Goal: Task Accomplishment & Management: Complete application form

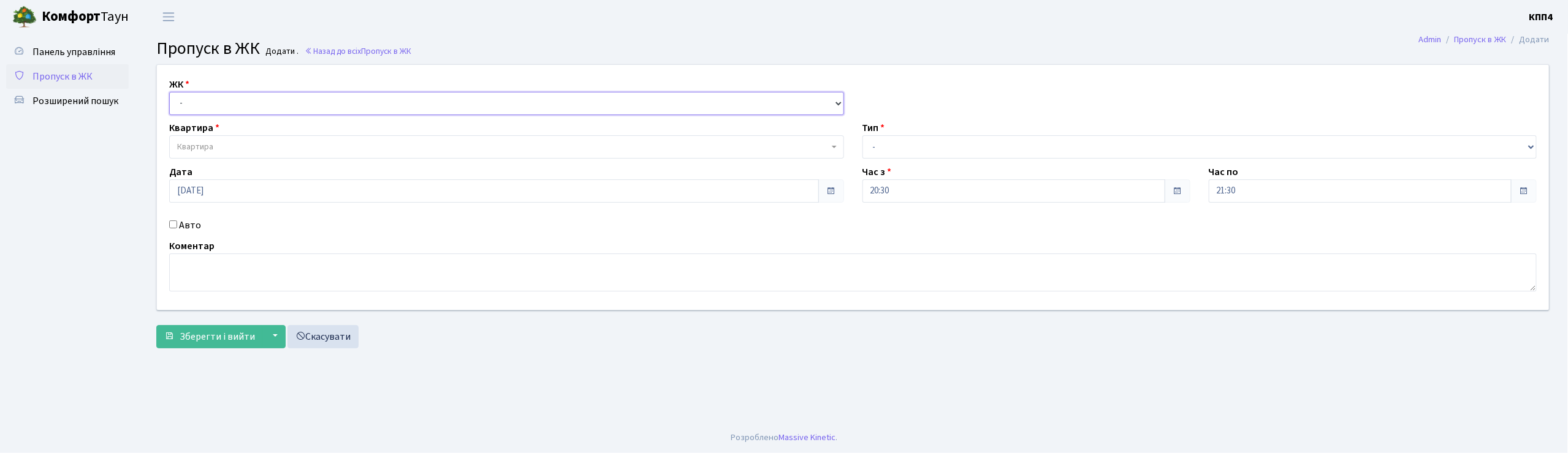
click at [213, 92] on select "- КТ, вул. Регенераторна, 4 КТ2, просп. Соборності, 17 КТ3, вул. Березнева, 16 …" at bounding box center [506, 104] width 675 height 23
select select "305"
click at [169, 92] on select "- КТ, вул. Регенераторна, 4 КТ2, просп. Соборності, 17 КТ3, вул. Березнева, 16 …" at bounding box center [506, 104] width 675 height 23
select select
click at [224, 145] on span "Квартира" at bounding box center [503, 147] width 651 height 12
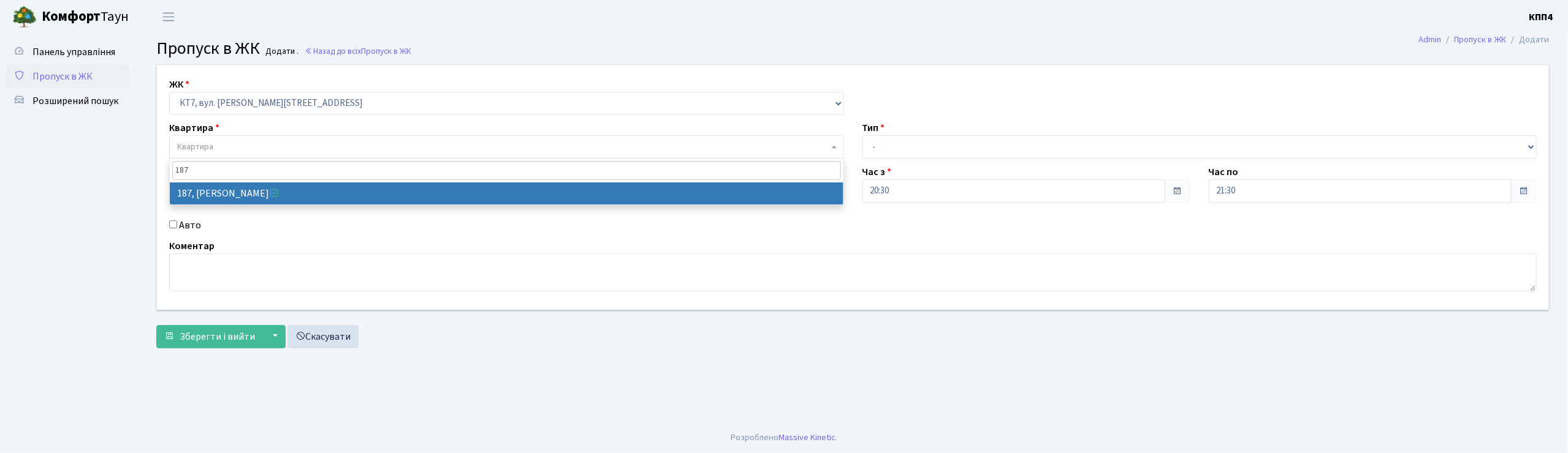
type input "187"
select select "18618"
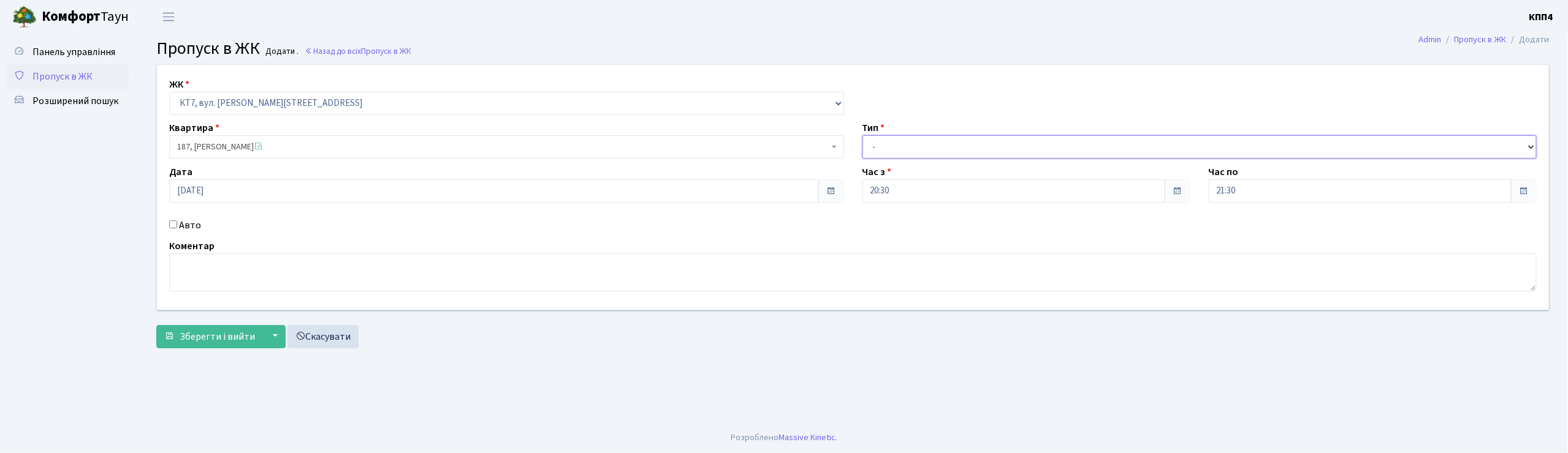
click at [918, 143] on select "- Доставка Таксі Гості Сервіс" at bounding box center [1200, 147] width 675 height 23
select select "3"
click at [863, 135] on select "- Доставка Таксі Гості Сервіс" at bounding box center [1200, 147] width 675 height 23
click at [199, 336] on span "Зберегти і вийти" at bounding box center [217, 337] width 75 height 13
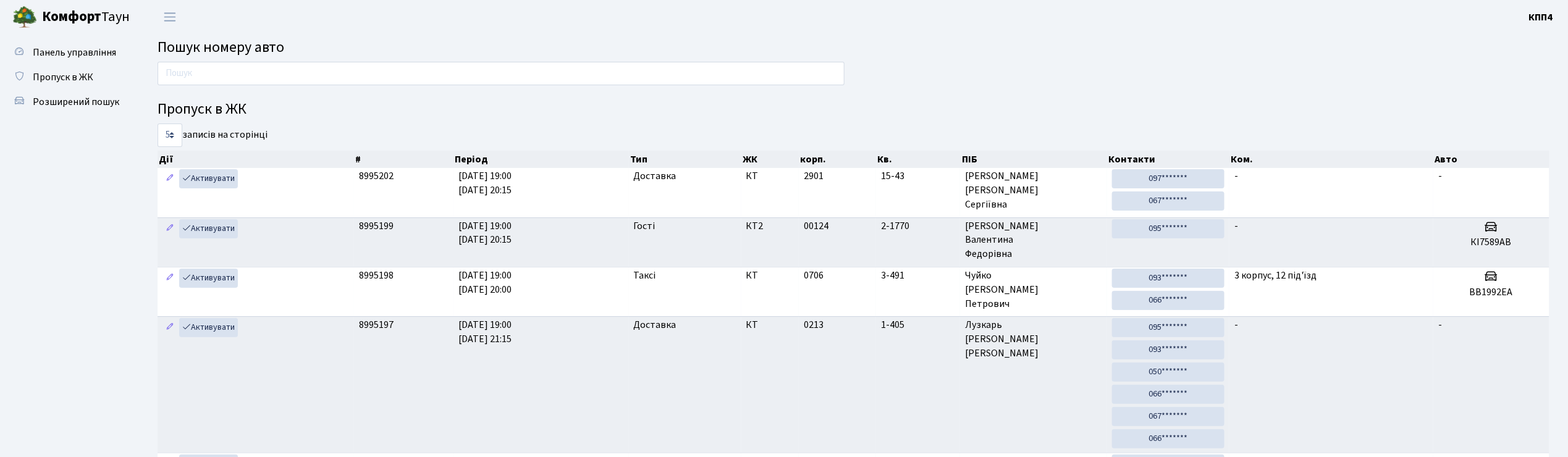
drag, startPoint x: 246, startPoint y: 28, endPoint x: 232, endPoint y: 14, distance: 19.8
click at [232, 14] on header "Комфорт Таун КПП4 Мій обліковий запис Вийти" at bounding box center [784, 16] width 1568 height 34
click at [208, 81] on input "text" at bounding box center [501, 73] width 687 height 23
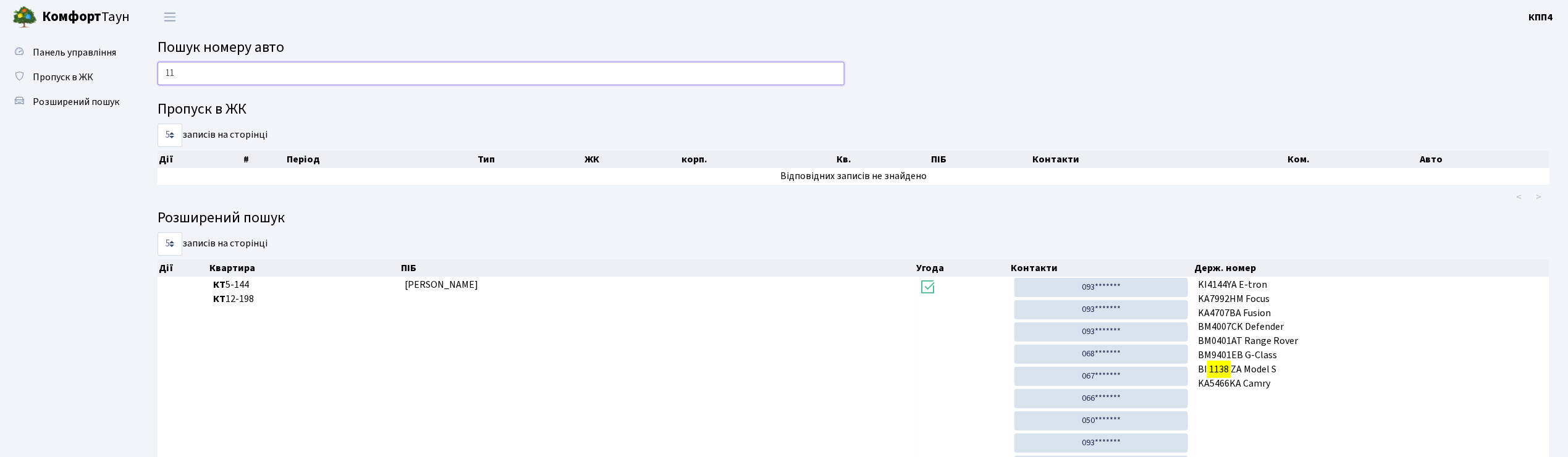
type input "1"
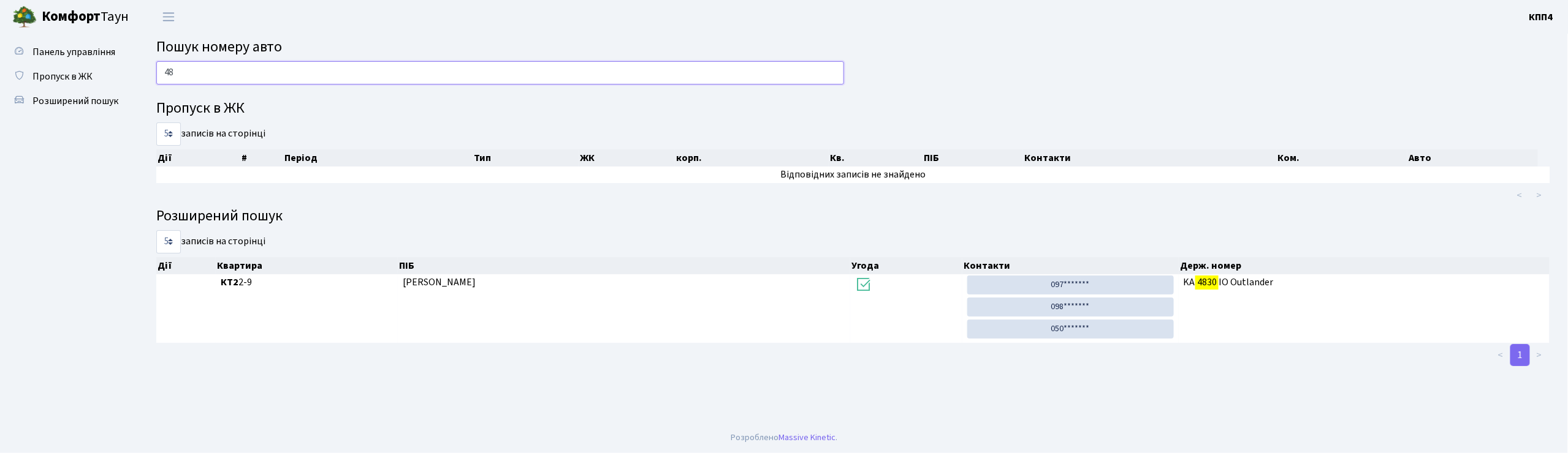
type input "4"
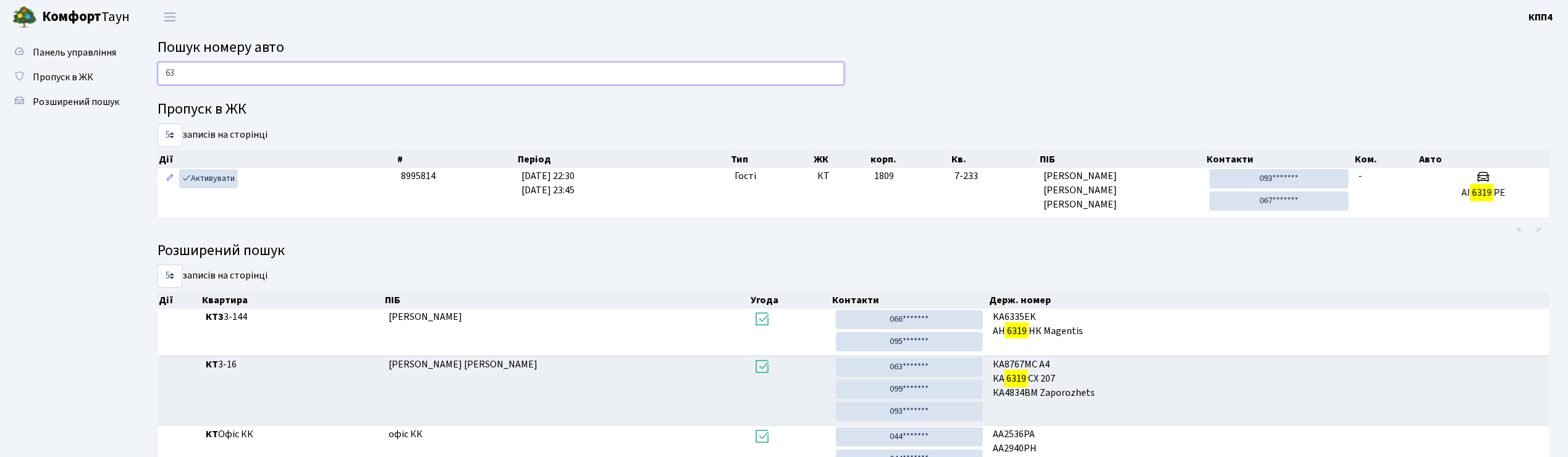
type input "6"
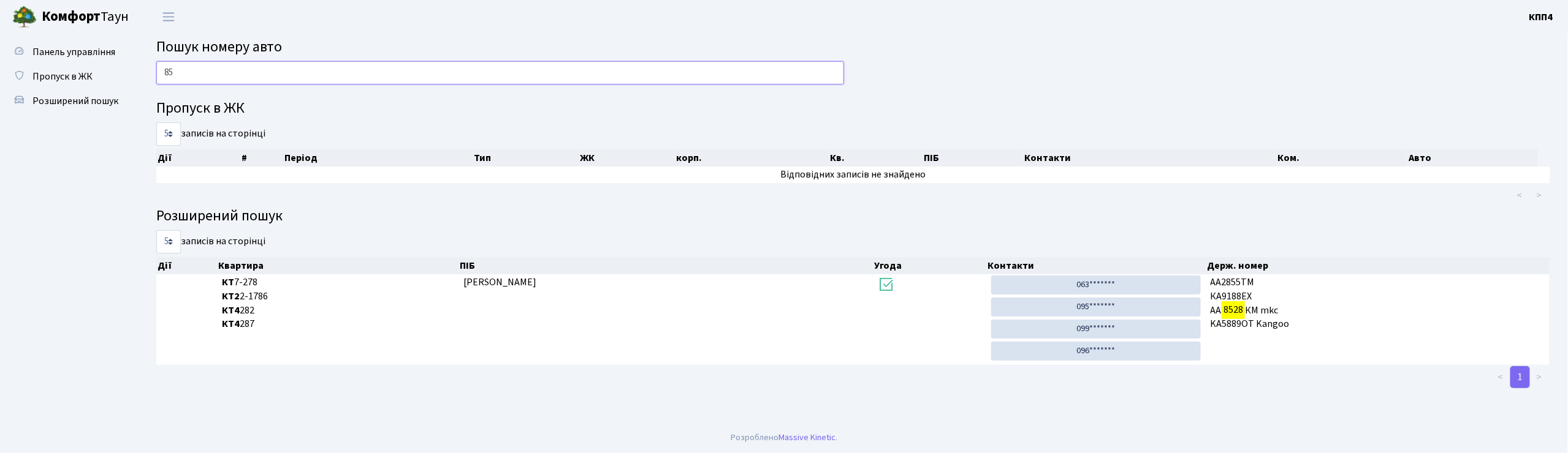
type input "8"
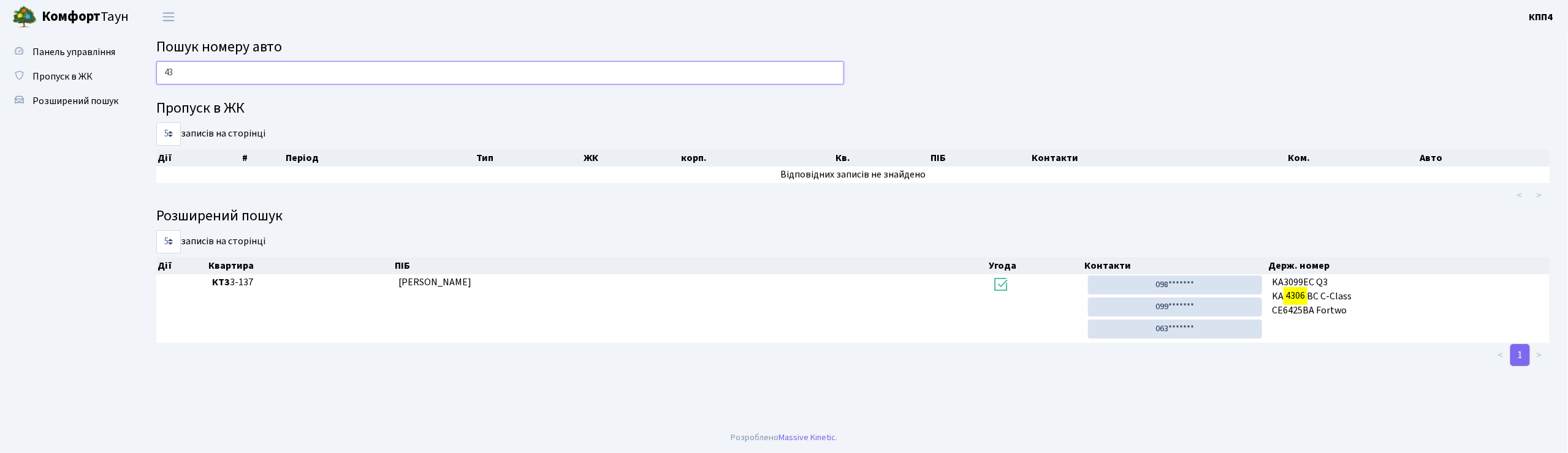
type input "4"
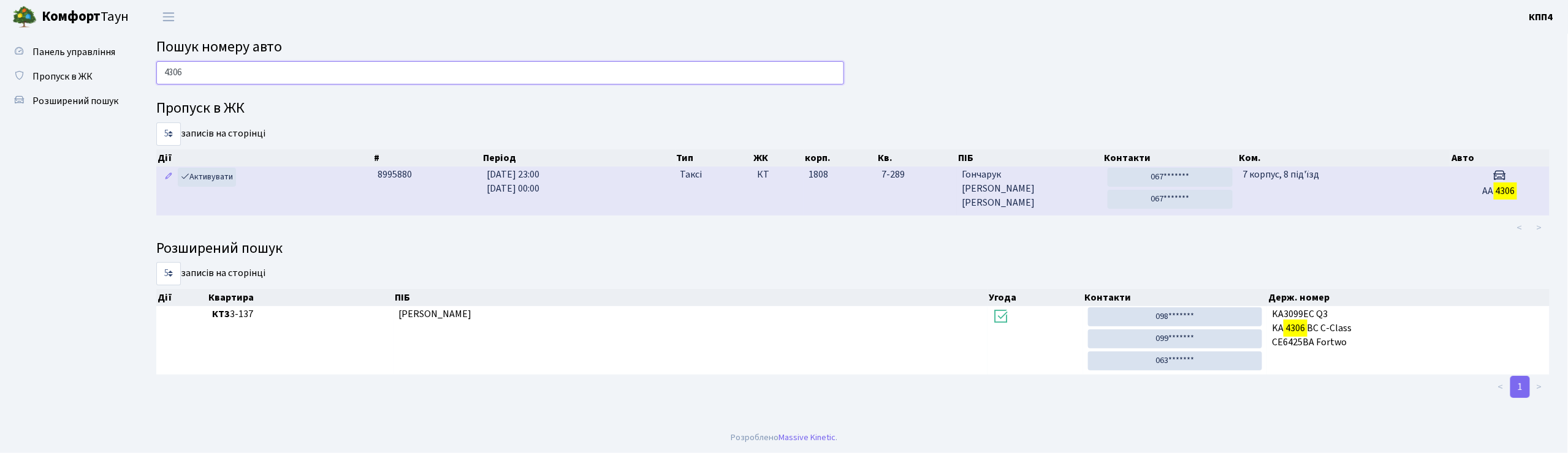
type input "4306"
click at [1380, 188] on td "7 корпус, 8 під'їзд" at bounding box center [1343, 190] width 212 height 49
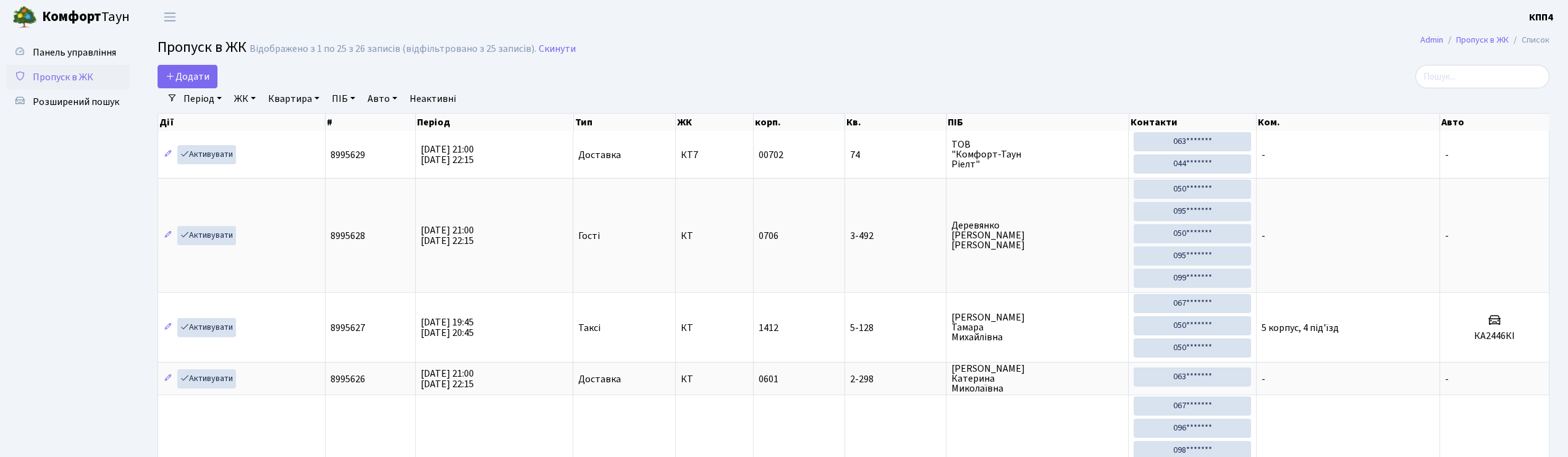
select select "25"
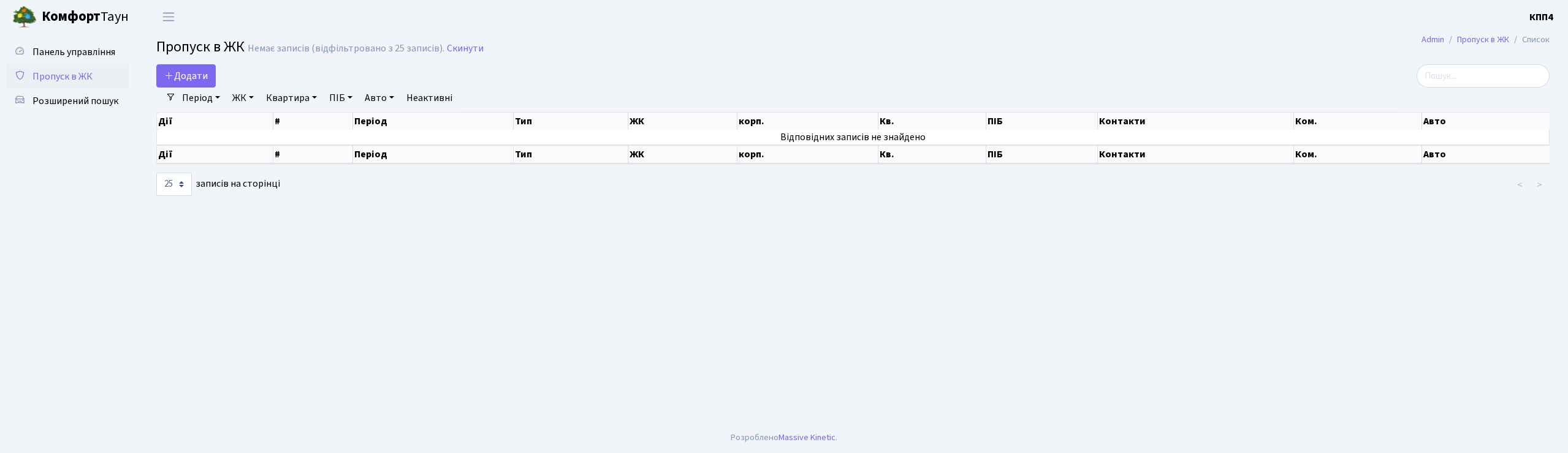
select select "25"
click at [98, 104] on span "Розширений пошук" at bounding box center [75, 101] width 86 height 13
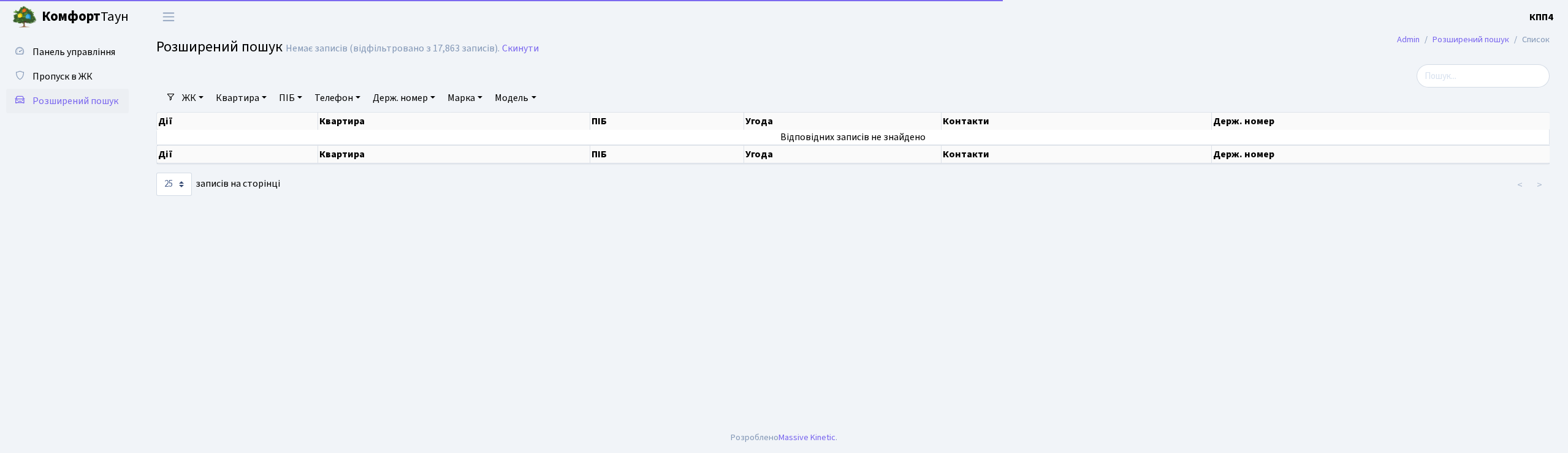
select select "25"
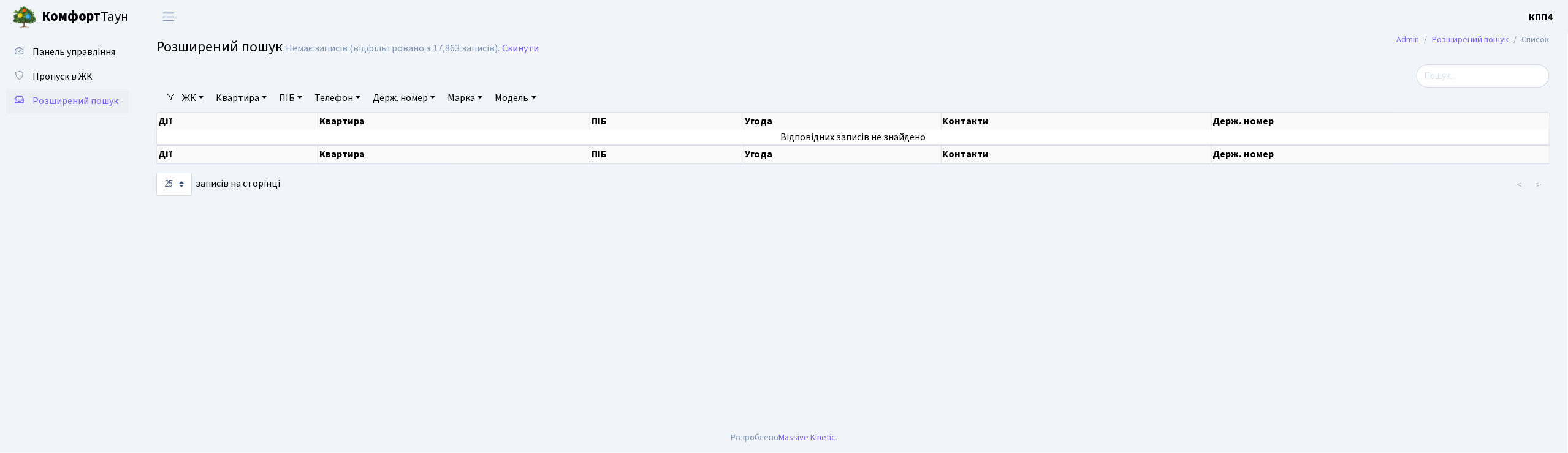
click at [247, 103] on link "Квартира" at bounding box center [241, 98] width 61 height 21
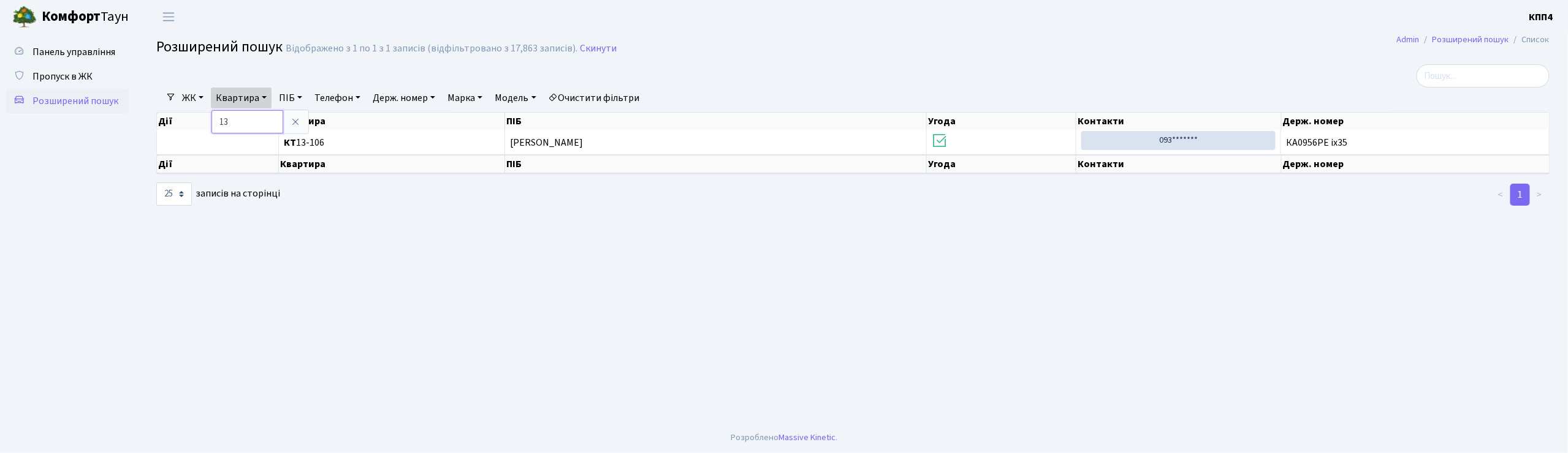
type input "1"
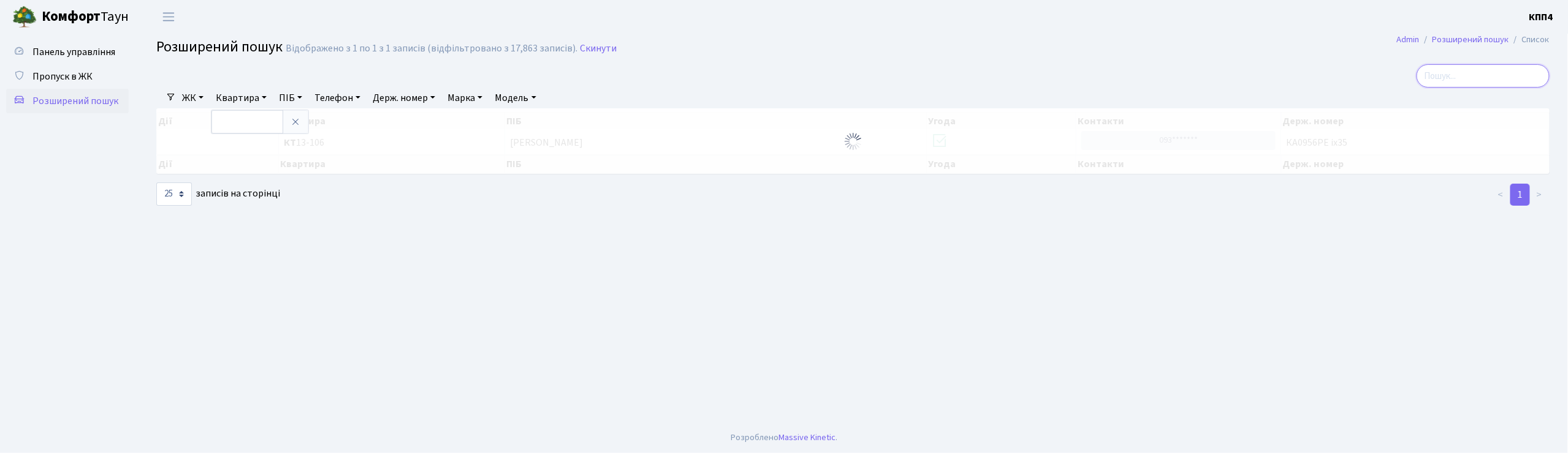
click at [1464, 84] on input "search" at bounding box center [1483, 76] width 133 height 23
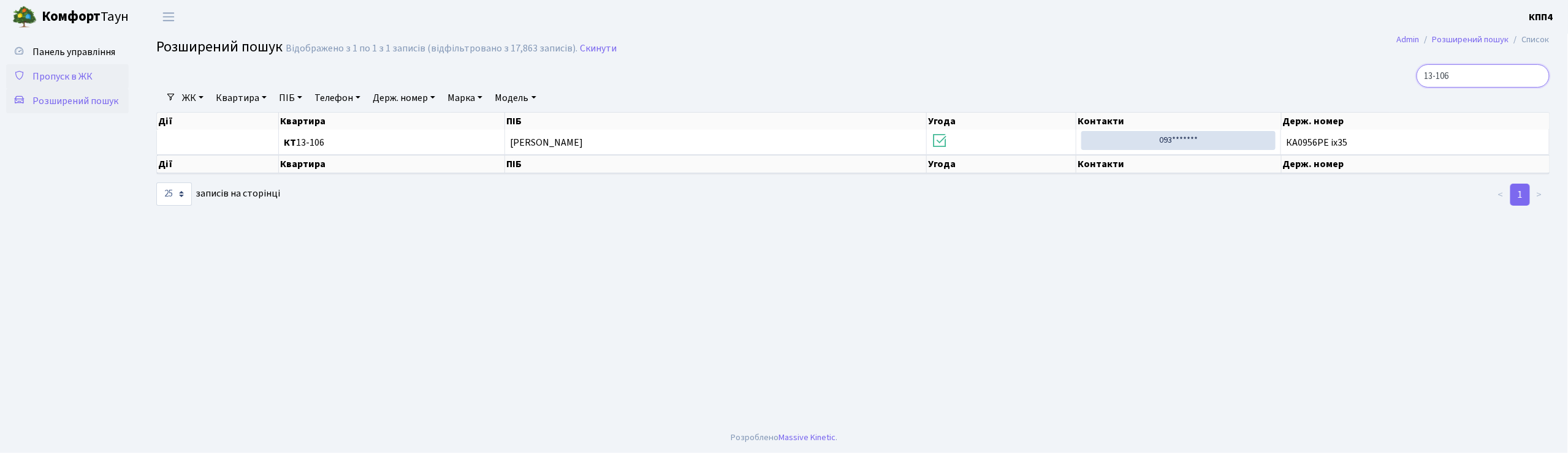
type input "13-106"
click at [50, 71] on span "Пропуск в ЖК" at bounding box center [62, 76] width 60 height 13
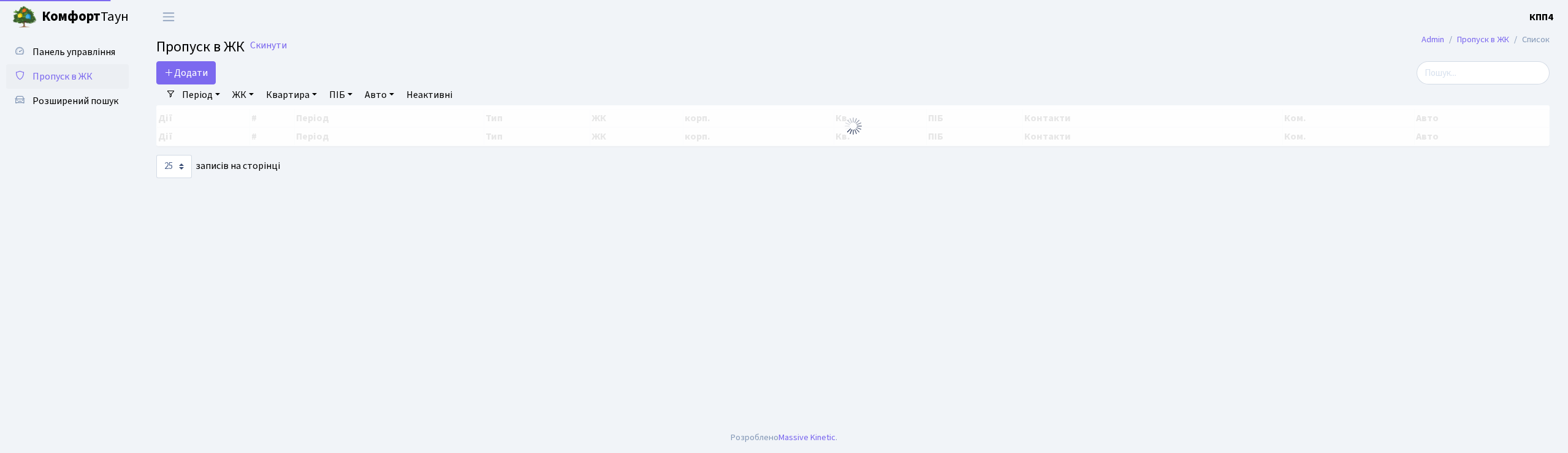
select select "25"
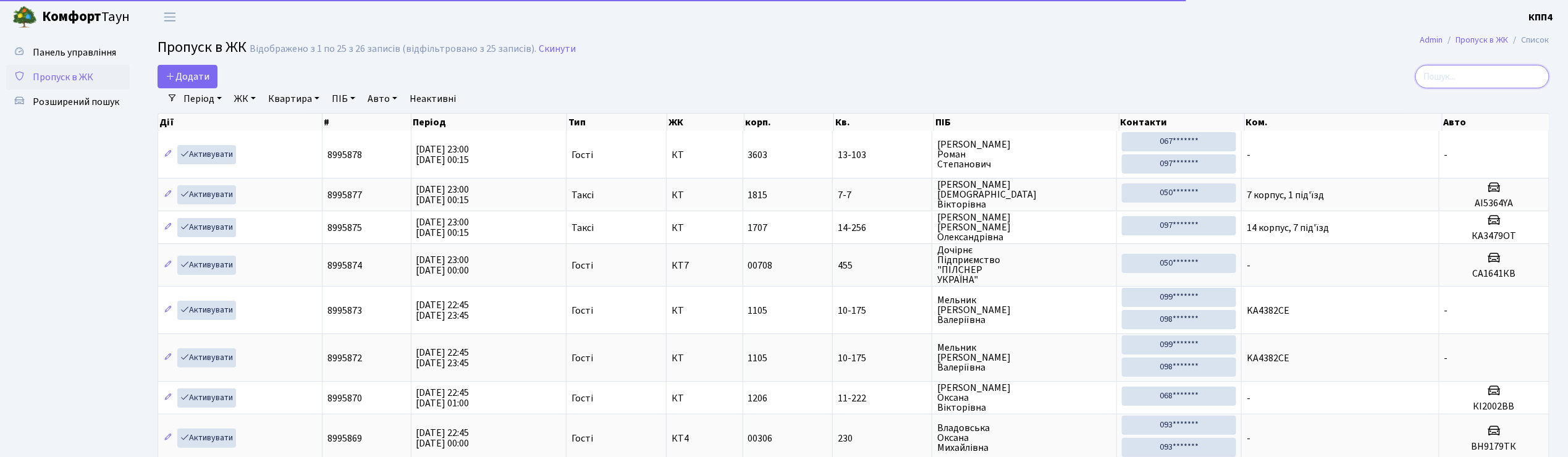
click at [1468, 72] on input "search" at bounding box center [1483, 77] width 134 height 23
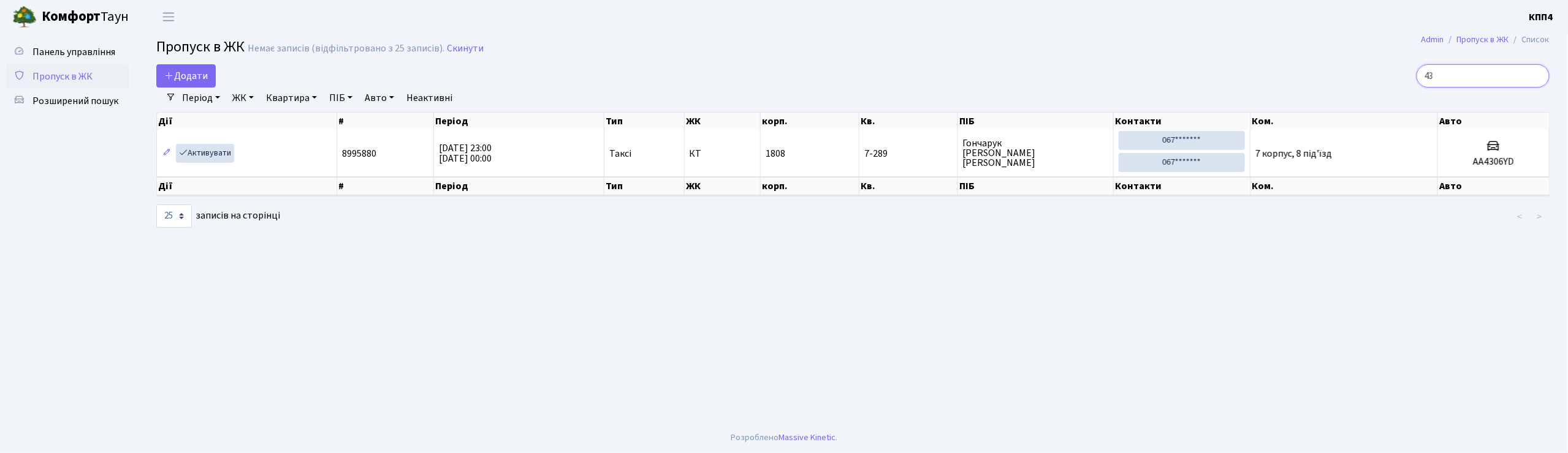
type input "4"
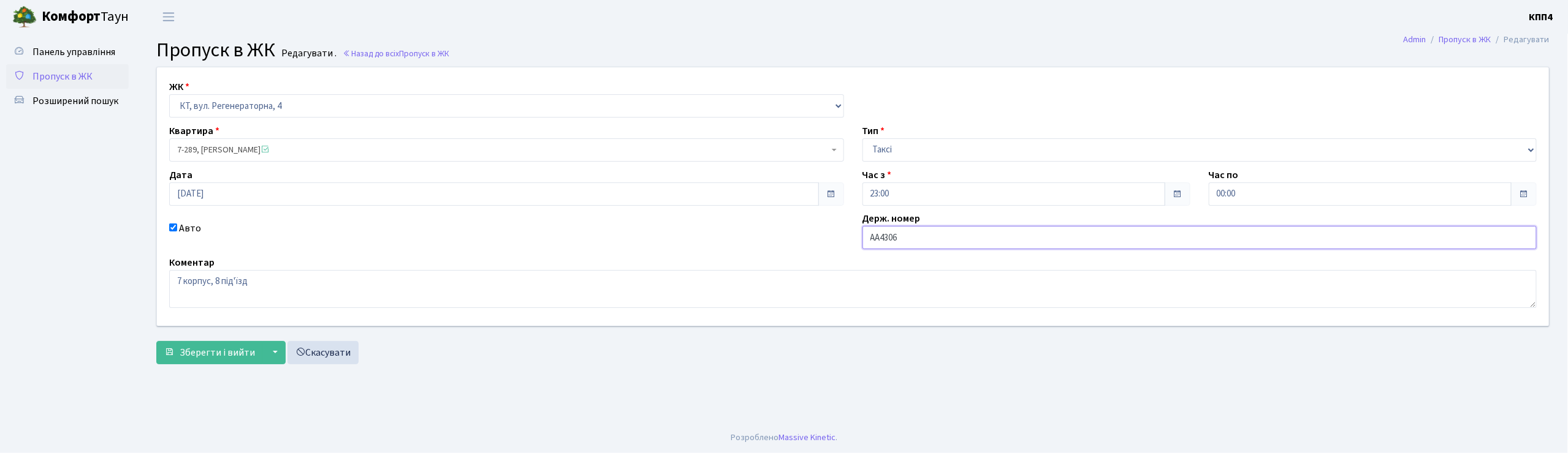
click at [904, 238] on input "АА4306" at bounding box center [1200, 238] width 675 height 23
type input "АА4306YD"
click at [194, 348] on span "Зберегти і вийти" at bounding box center [217, 353] width 75 height 13
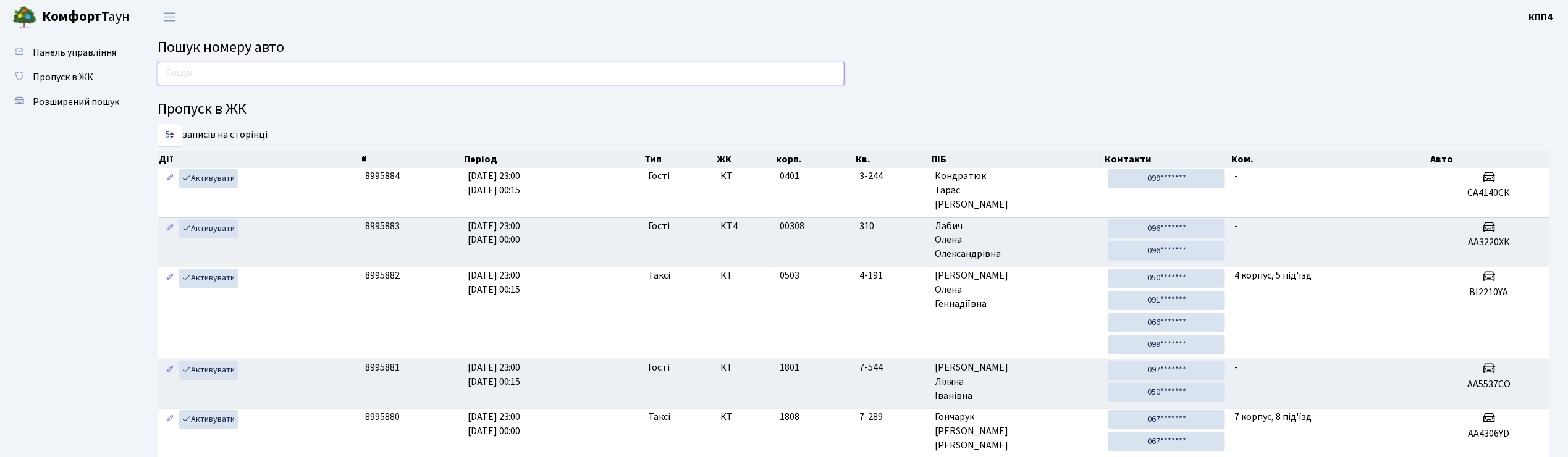
click at [169, 81] on input "text" at bounding box center [501, 73] width 687 height 23
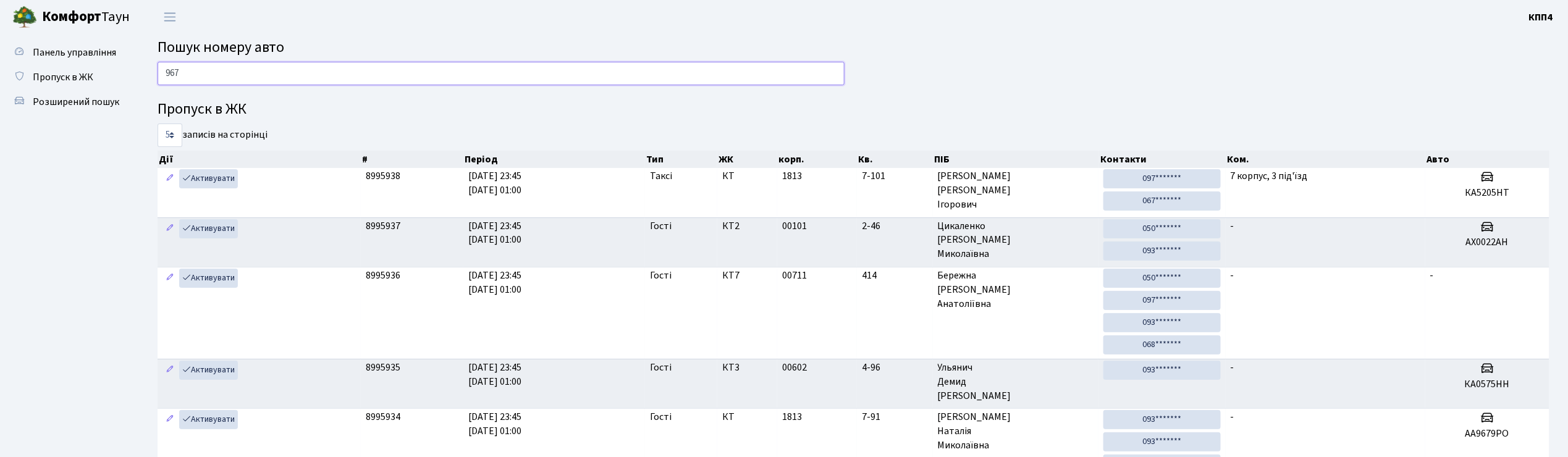
type input "9679"
